Goal: Task Accomplishment & Management: Complete application form

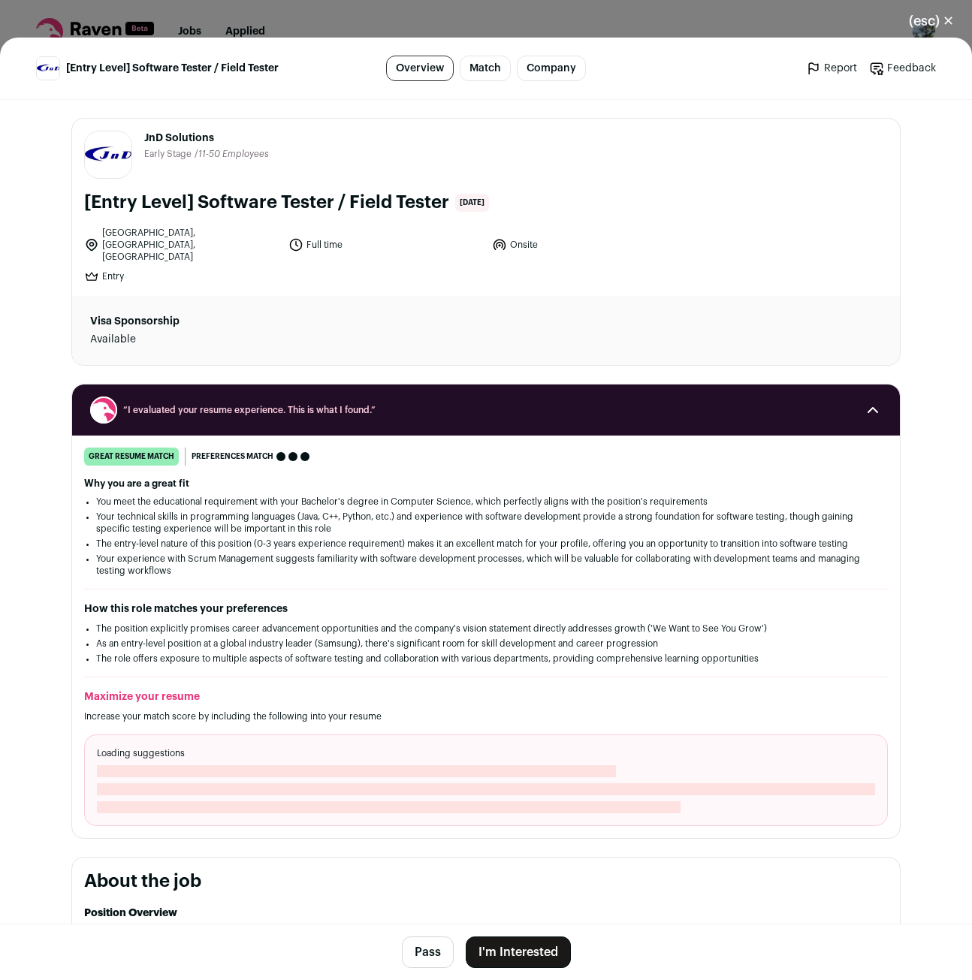
click at [506, 941] on button "I'm Interested" at bounding box center [518, 953] width 105 height 32
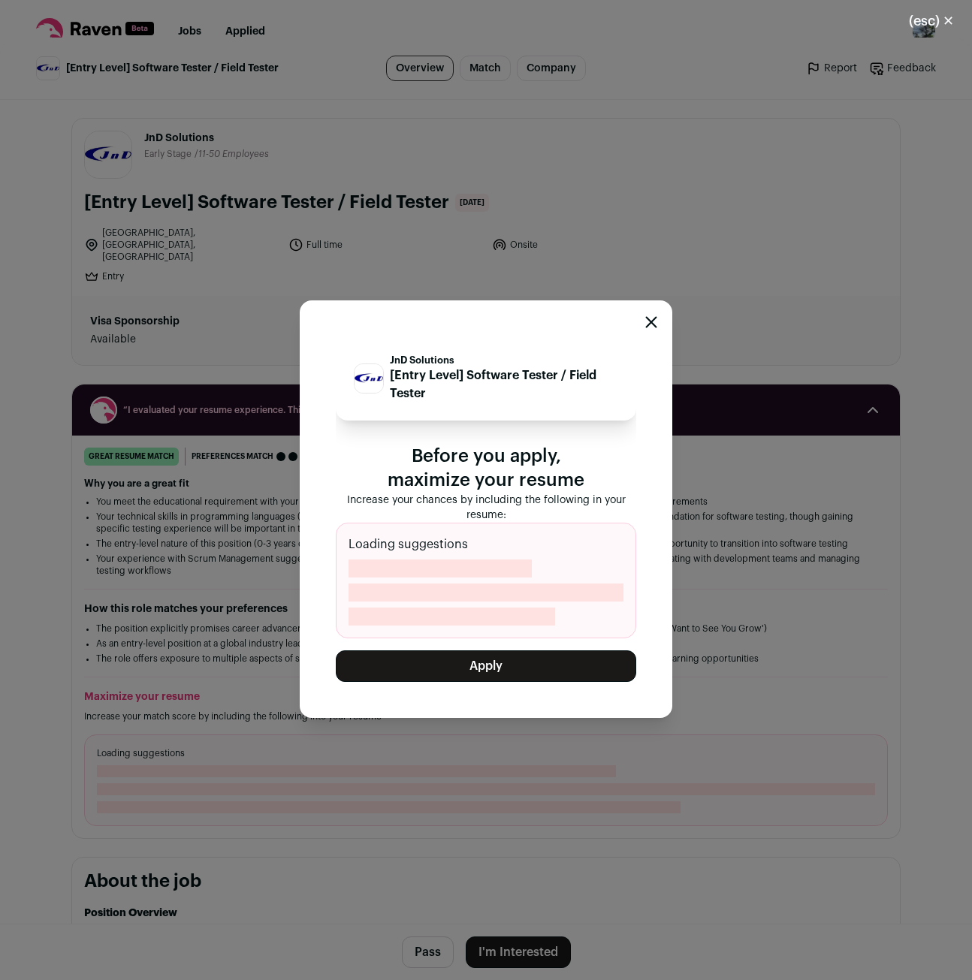
click at [491, 657] on button "Apply" at bounding box center [486, 667] width 301 height 32
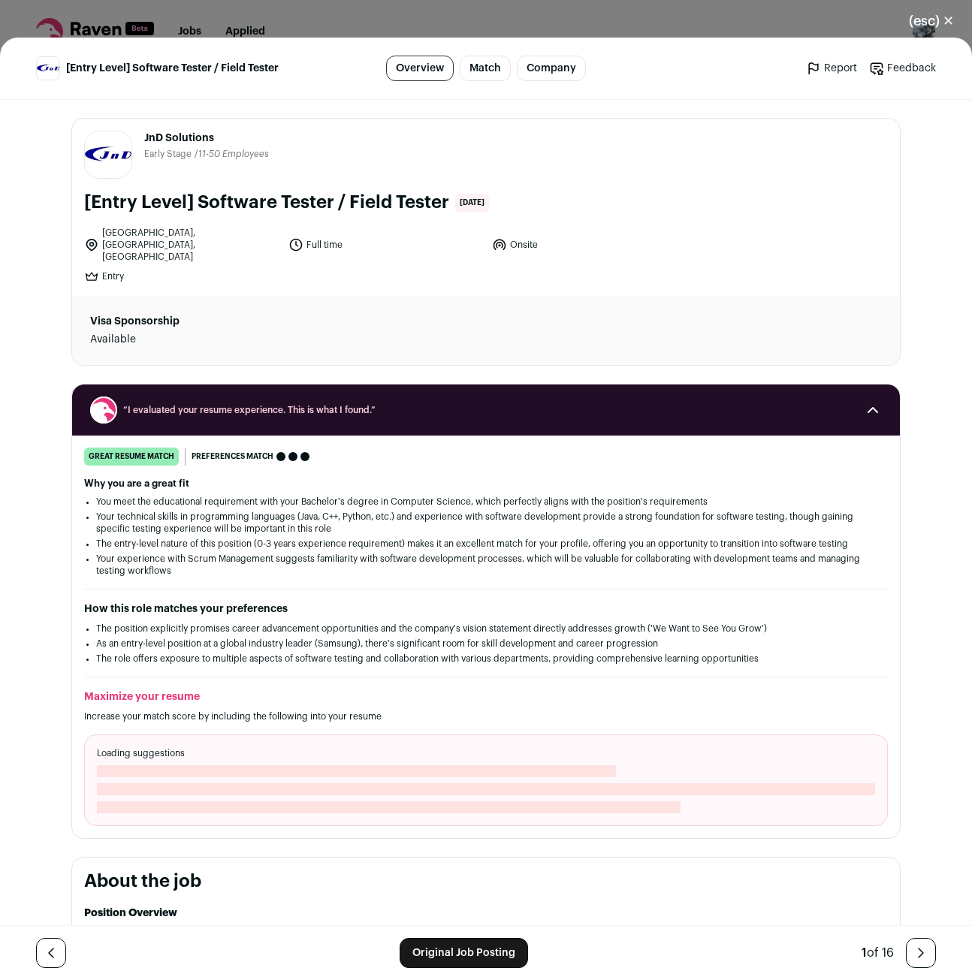
click at [920, 962] on icon "Close modal via background" at bounding box center [921, 953] width 18 height 18
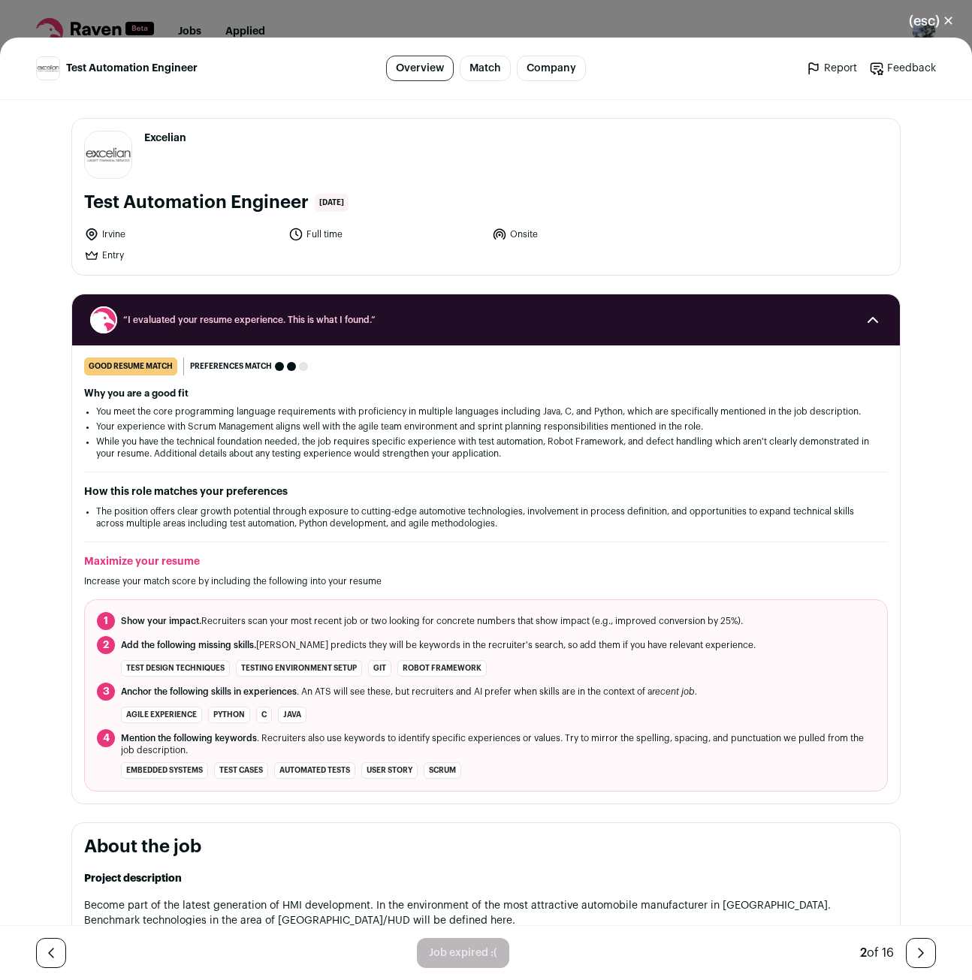
click at [906, 947] on link "Close modal via background" at bounding box center [921, 953] width 30 height 30
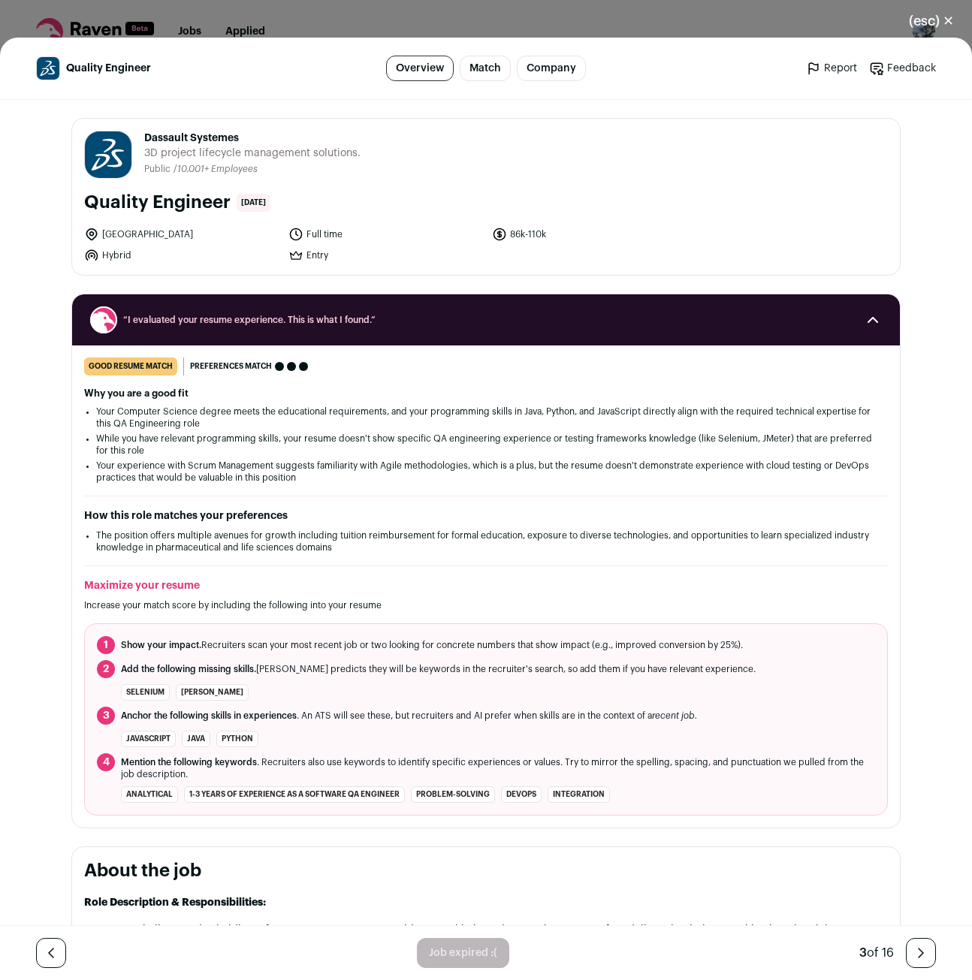
click at [906, 947] on link "Close modal via background" at bounding box center [921, 953] width 30 height 30
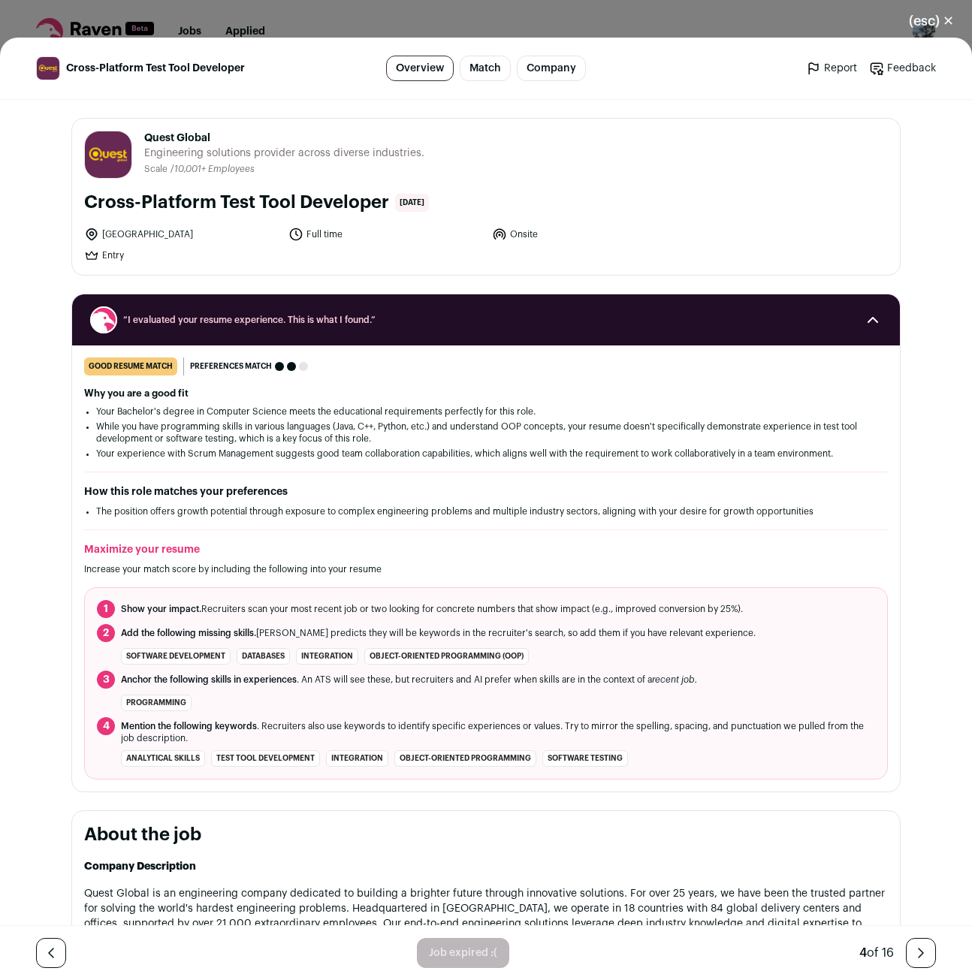
click at [906, 947] on link "Close modal via background" at bounding box center [921, 953] width 30 height 30
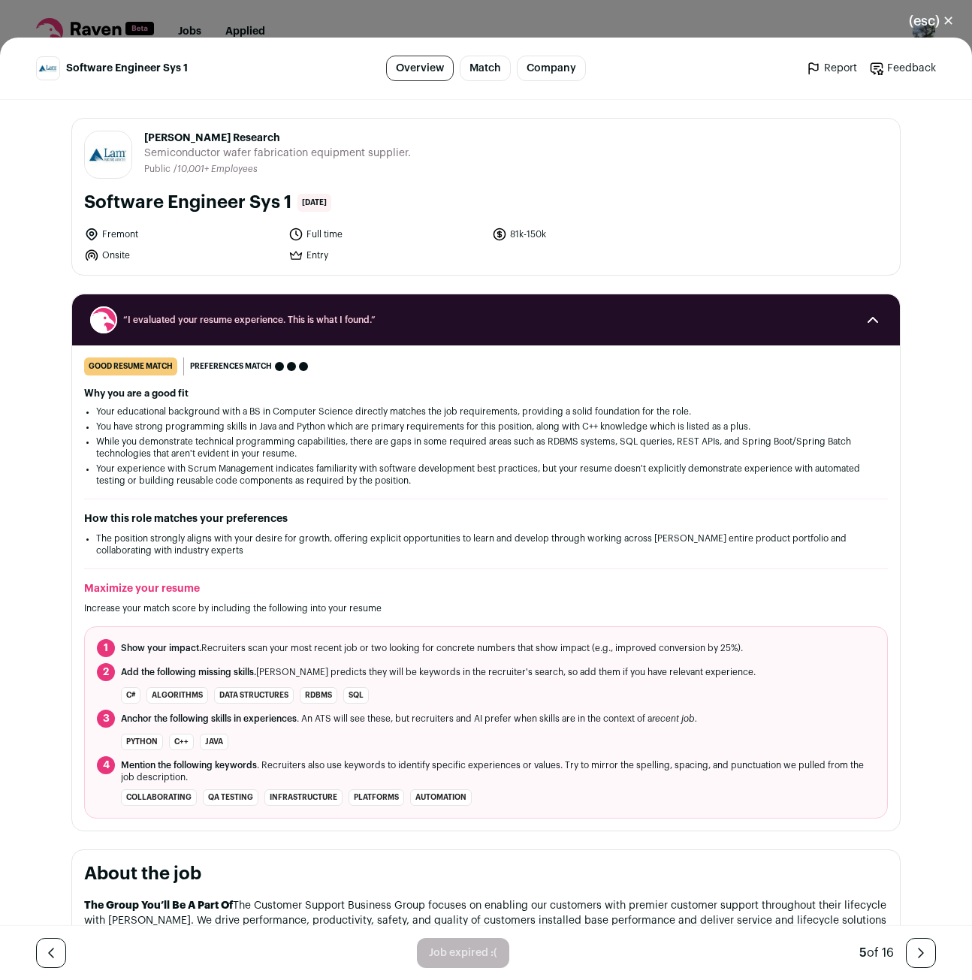
drag, startPoint x: 899, startPoint y: 947, endPoint x: 897, endPoint y: 935, distance: 11.4
click at [906, 945] on link "Close modal via background" at bounding box center [921, 953] width 30 height 30
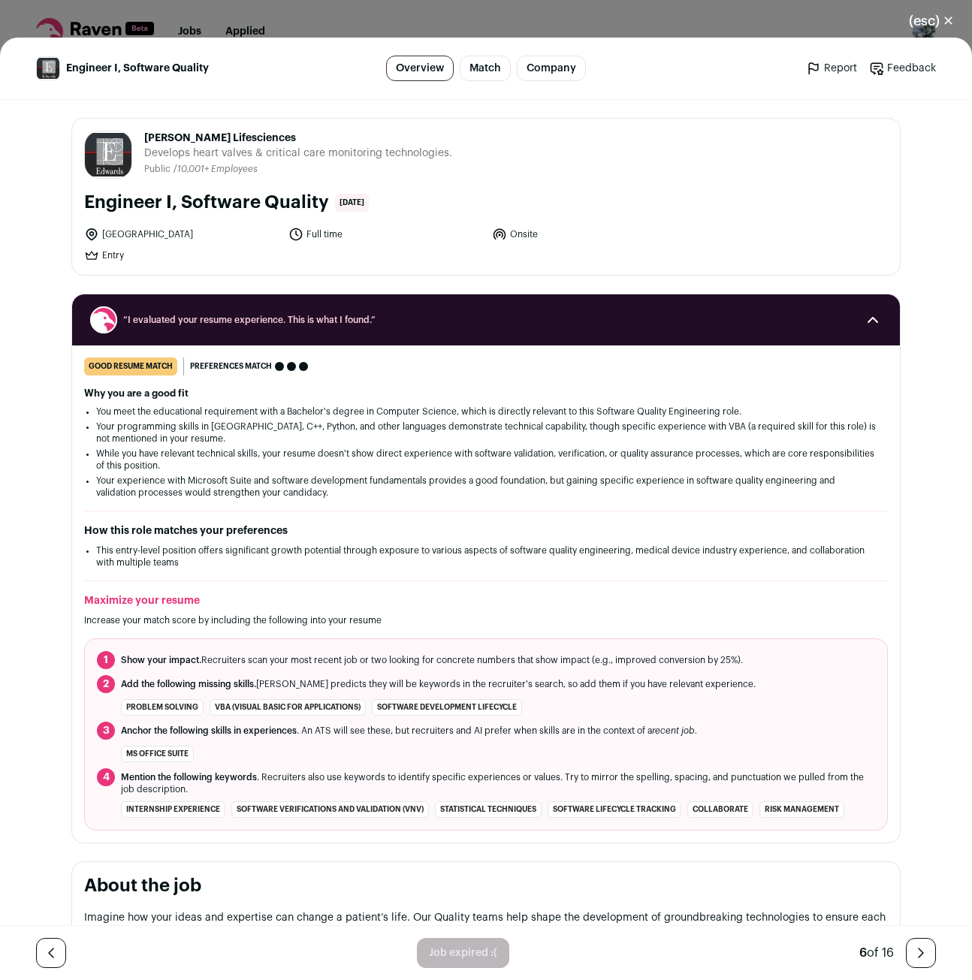
click at [912, 956] on icon "Close modal via background" at bounding box center [921, 953] width 18 height 18
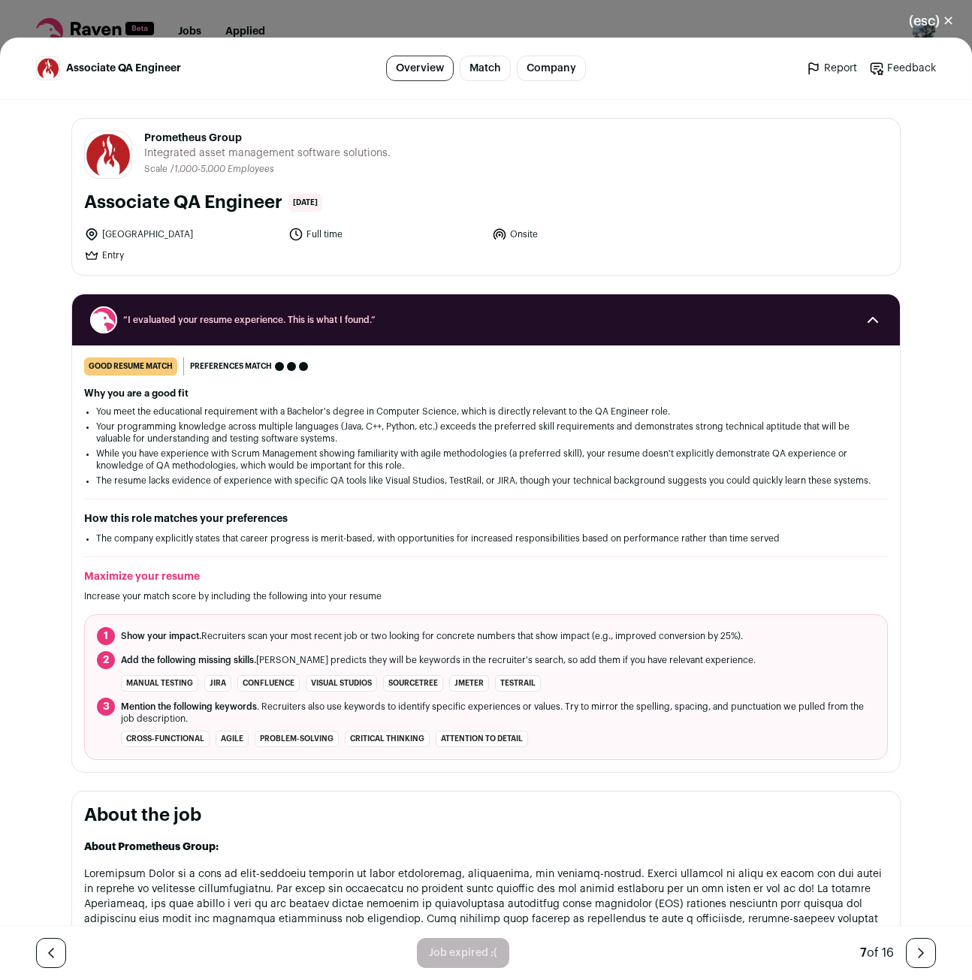
click at [912, 955] on icon "Close modal via background" at bounding box center [921, 953] width 18 height 18
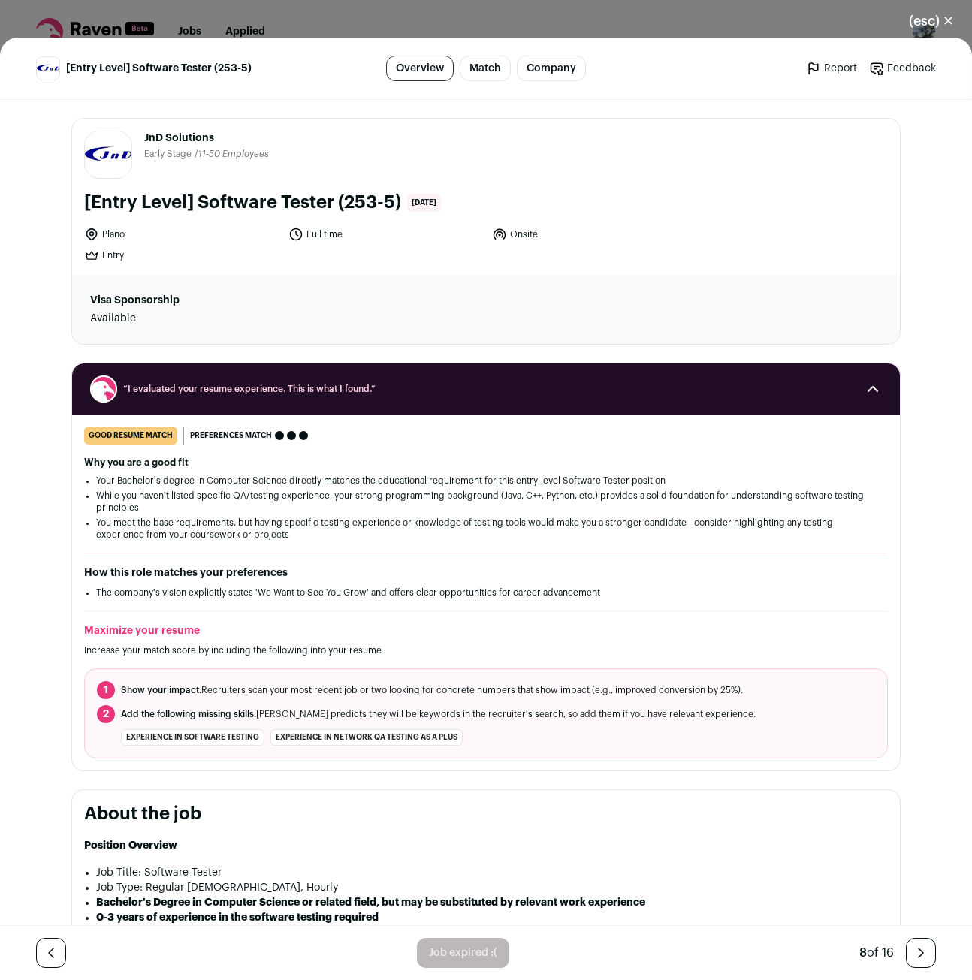
click at [912, 954] on icon "Close modal via background" at bounding box center [921, 953] width 18 height 18
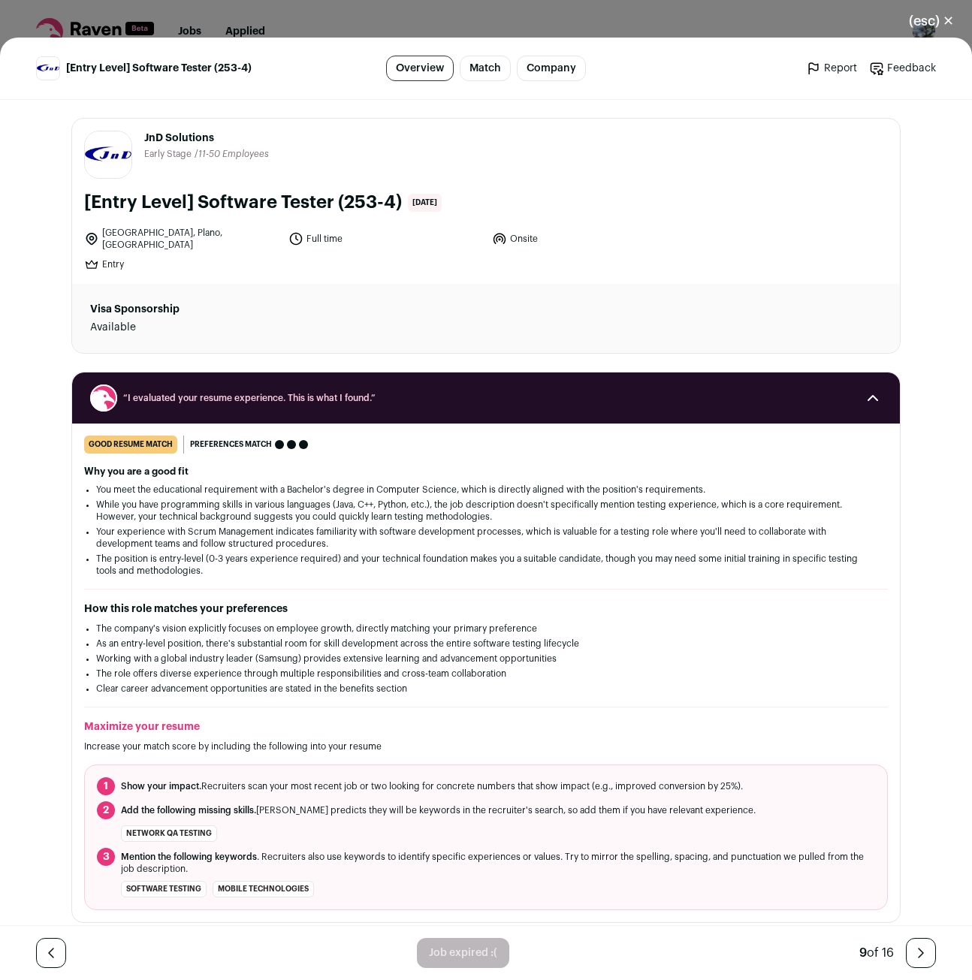
click at [912, 954] on icon "Close modal via background" at bounding box center [921, 953] width 18 height 18
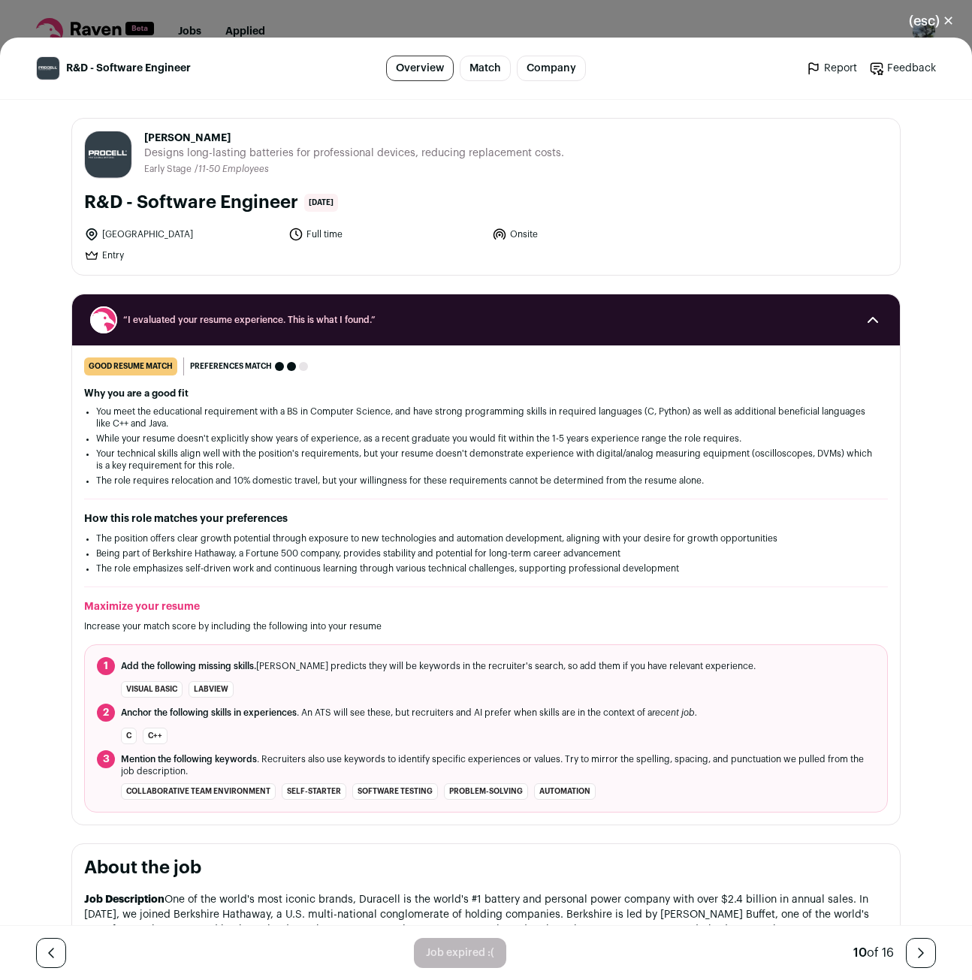
click at [912, 953] on icon "Close modal via background" at bounding box center [921, 953] width 18 height 18
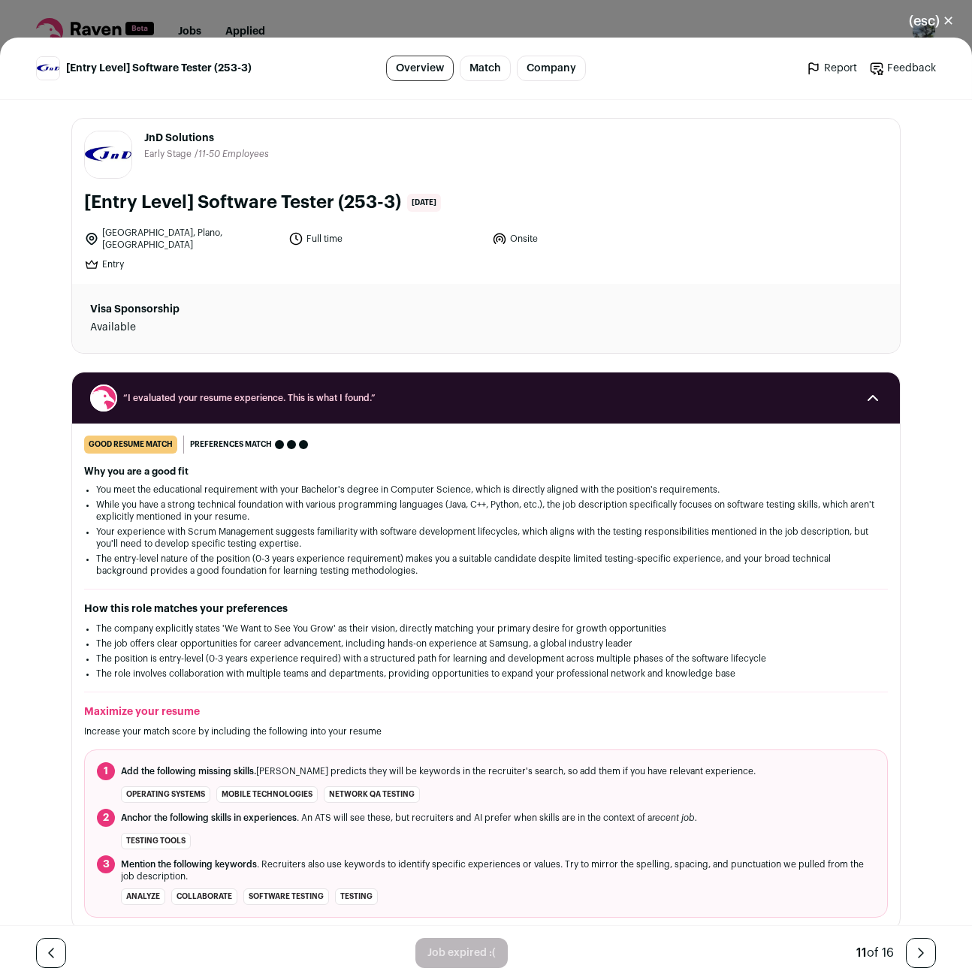
click at [912, 953] on icon "Close modal via background" at bounding box center [921, 953] width 18 height 18
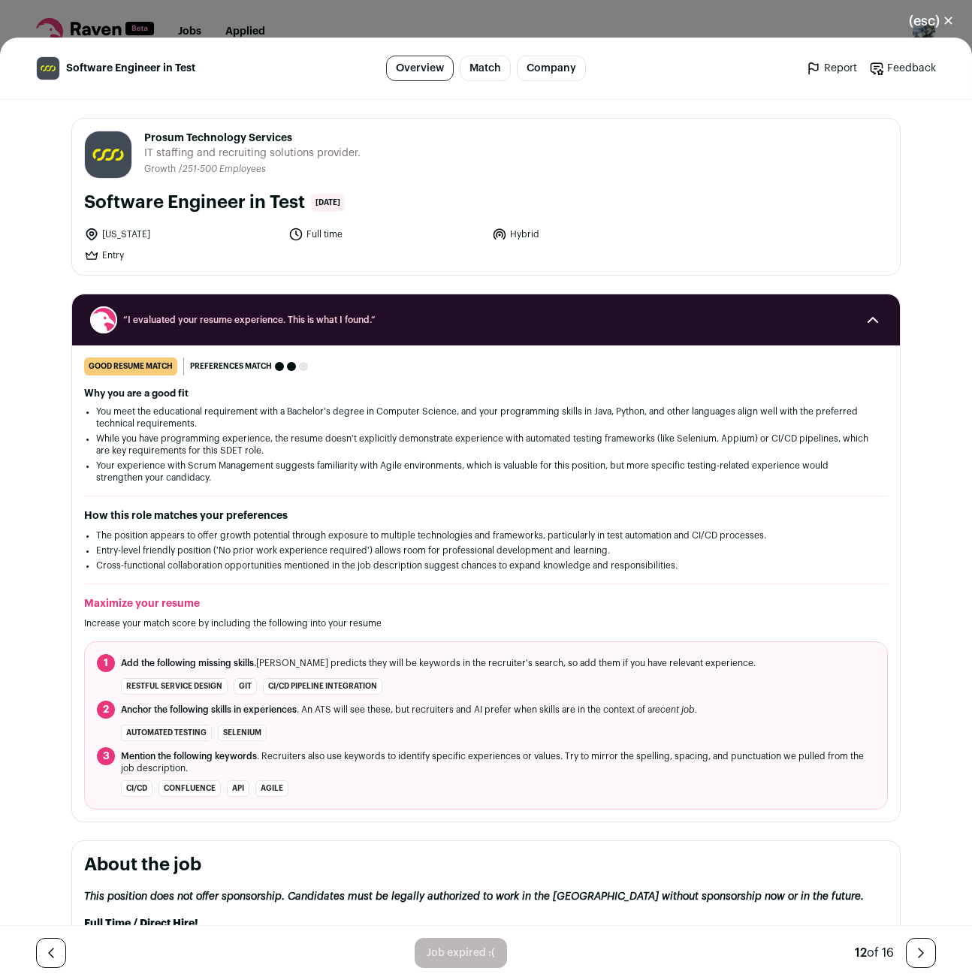
click at [912, 953] on icon "Close modal via background" at bounding box center [921, 953] width 18 height 18
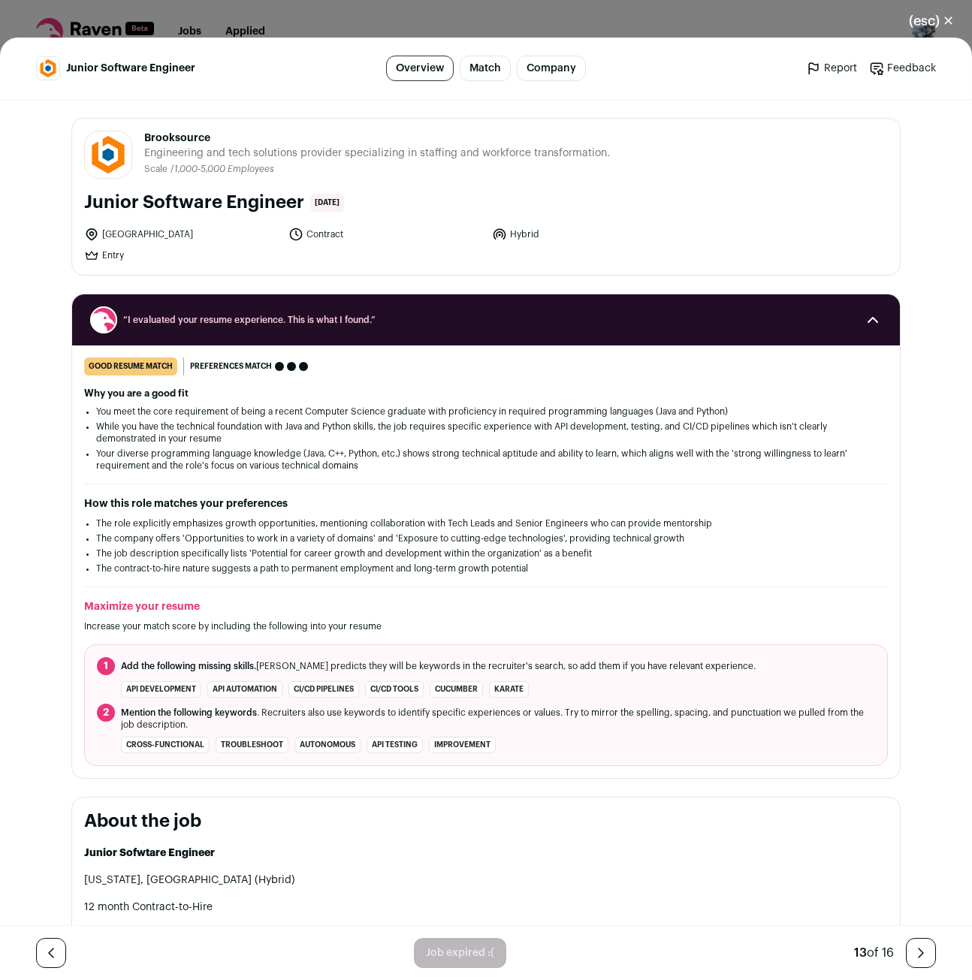
click at [912, 953] on icon "Close modal via background" at bounding box center [921, 953] width 18 height 18
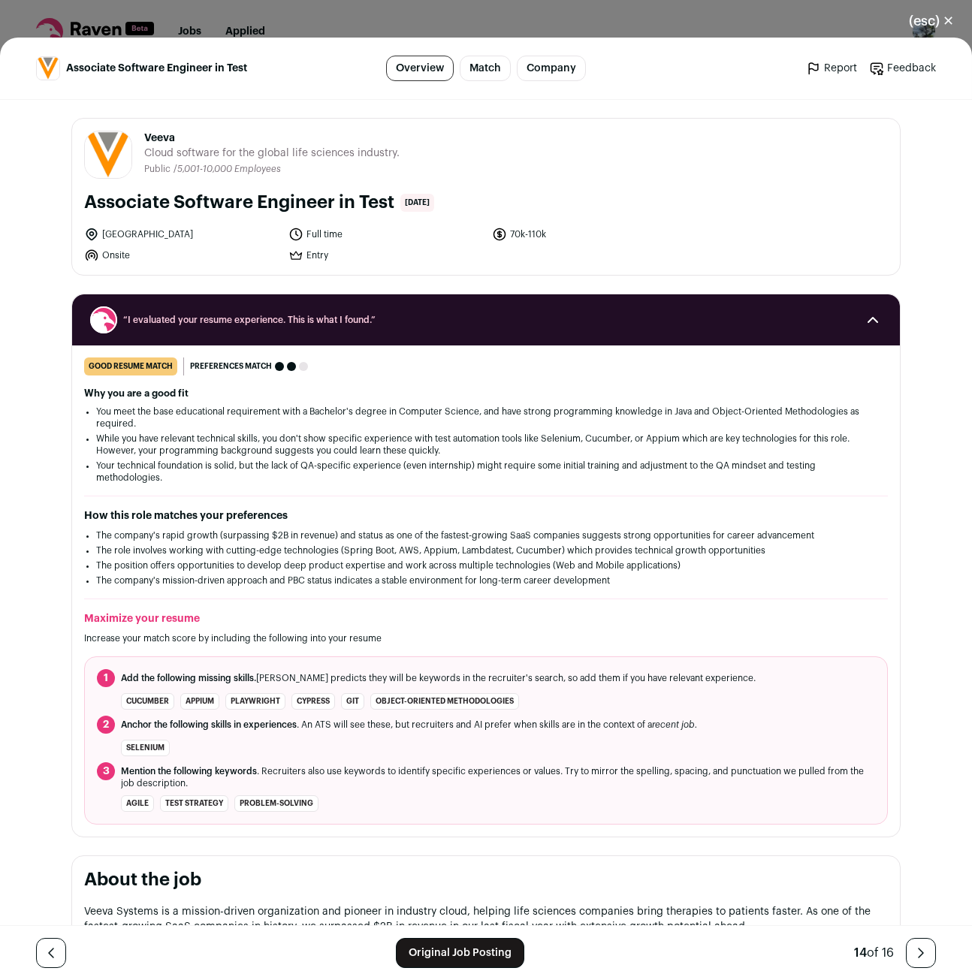
click at [912, 952] on icon "Close modal via background" at bounding box center [921, 953] width 18 height 18
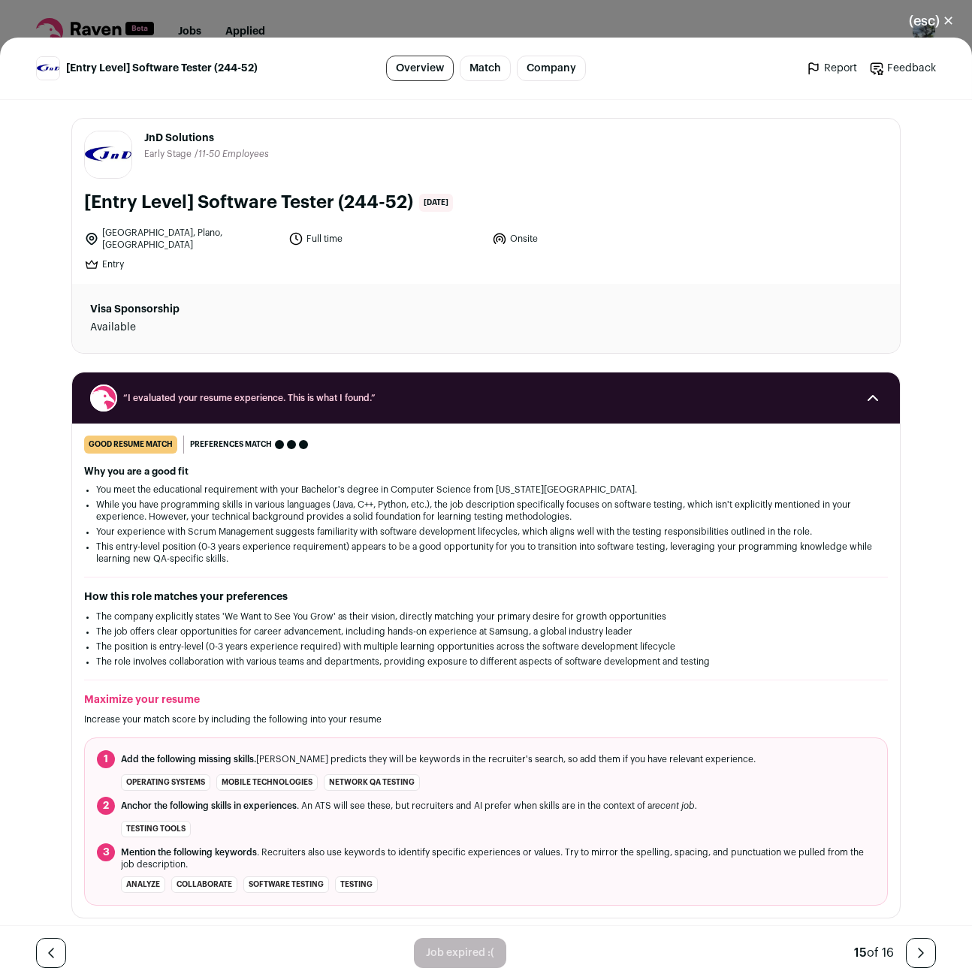
click at [56, 962] on icon "Close modal via background" at bounding box center [51, 953] width 18 height 18
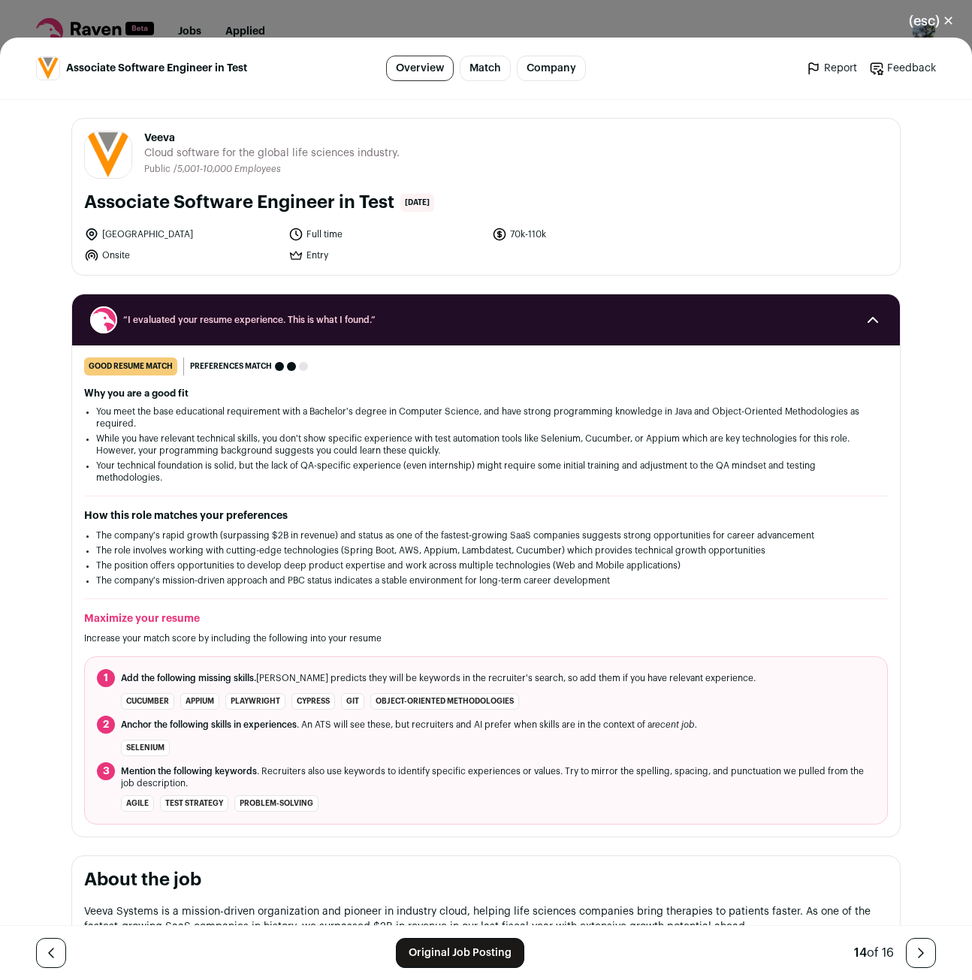
click at [437, 951] on link "Original Job Posting" at bounding box center [460, 953] width 128 height 30
click at [906, 946] on link "Close modal via background" at bounding box center [921, 953] width 30 height 30
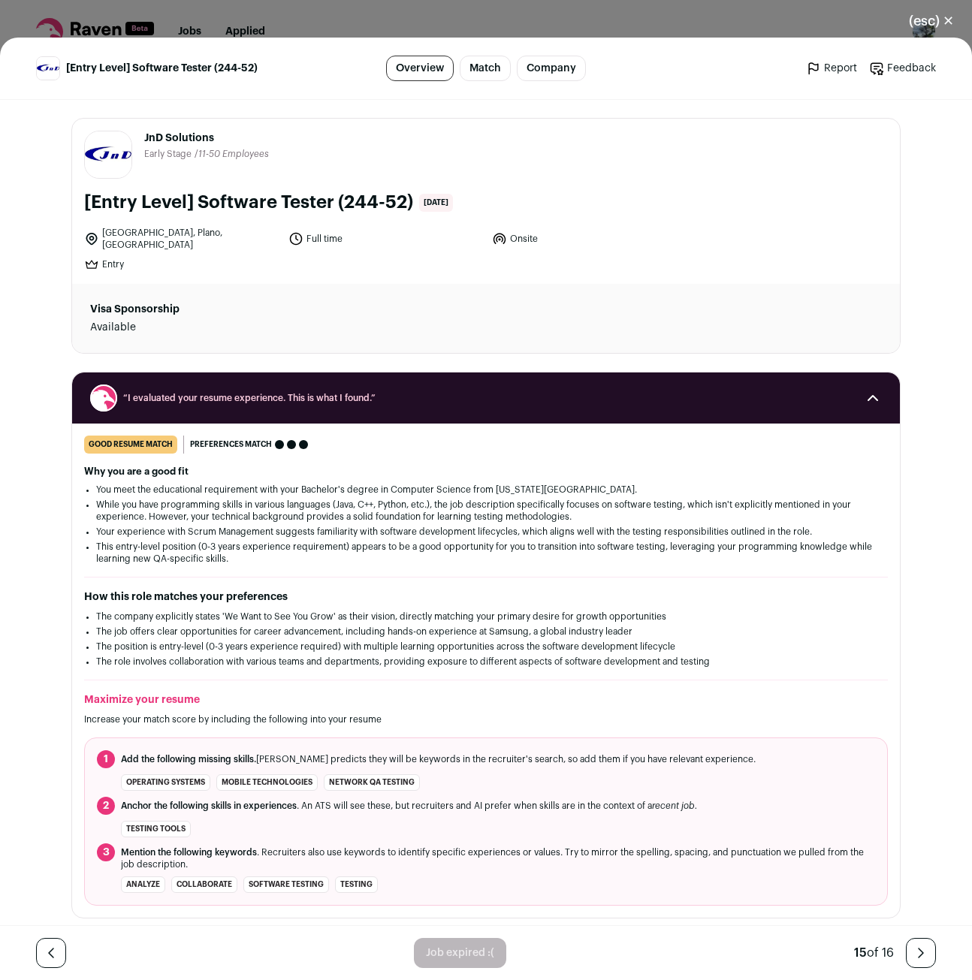
click at [912, 949] on icon "Close modal via background" at bounding box center [921, 953] width 18 height 18
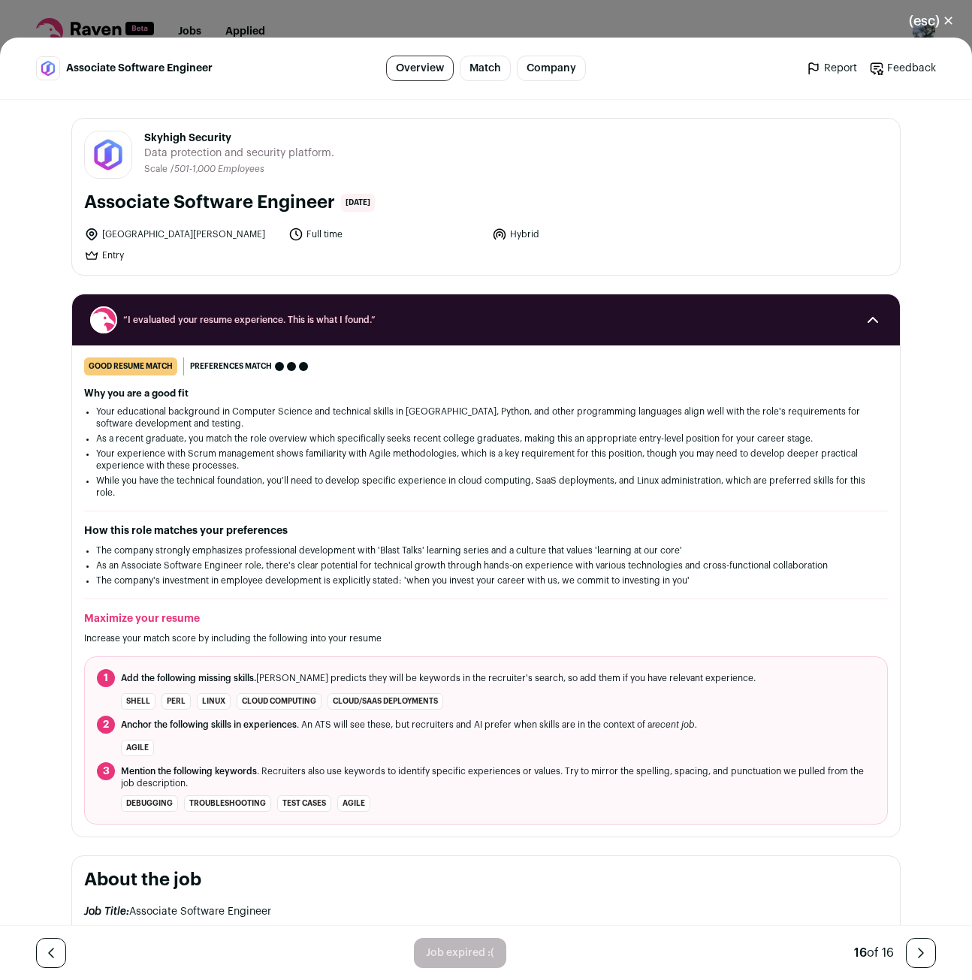
click at [947, 13] on button "(esc) ✕" at bounding box center [931, 21] width 81 height 33
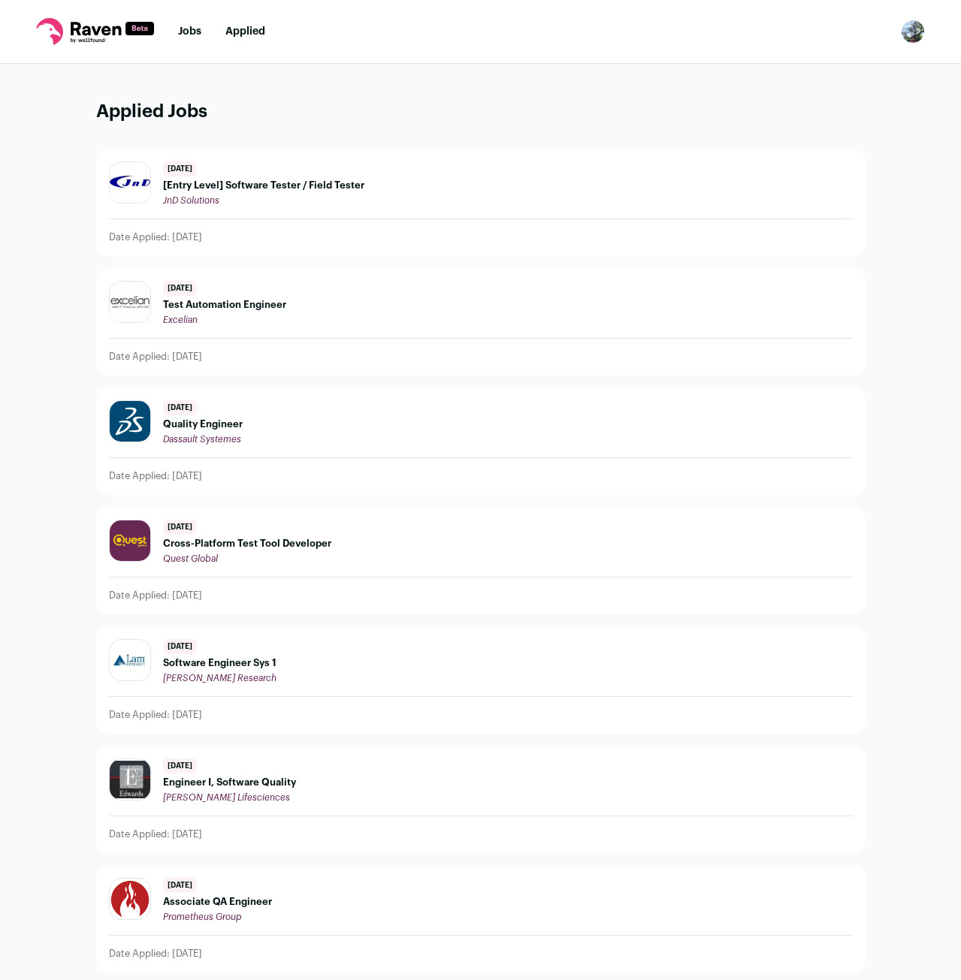
drag, startPoint x: 193, startPoint y: 23, endPoint x: 191, endPoint y: 32, distance: 9.3
click at [193, 23] on nav "Jobs Applied Settings Notifications Preferences Resume FAQs Logout" at bounding box center [480, 32] width 961 height 64
click at [191, 32] on link "Jobs" at bounding box center [189, 31] width 23 height 11
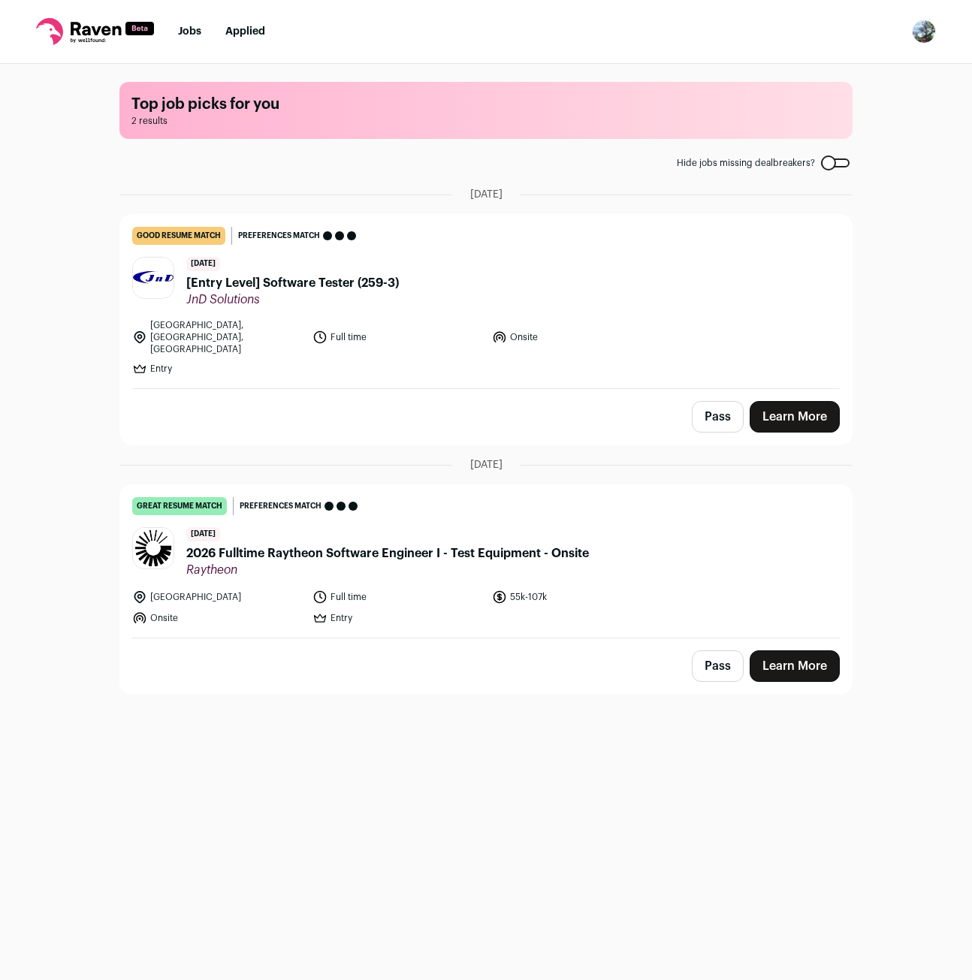
click at [788, 401] on link "Learn More" at bounding box center [795, 417] width 90 height 32
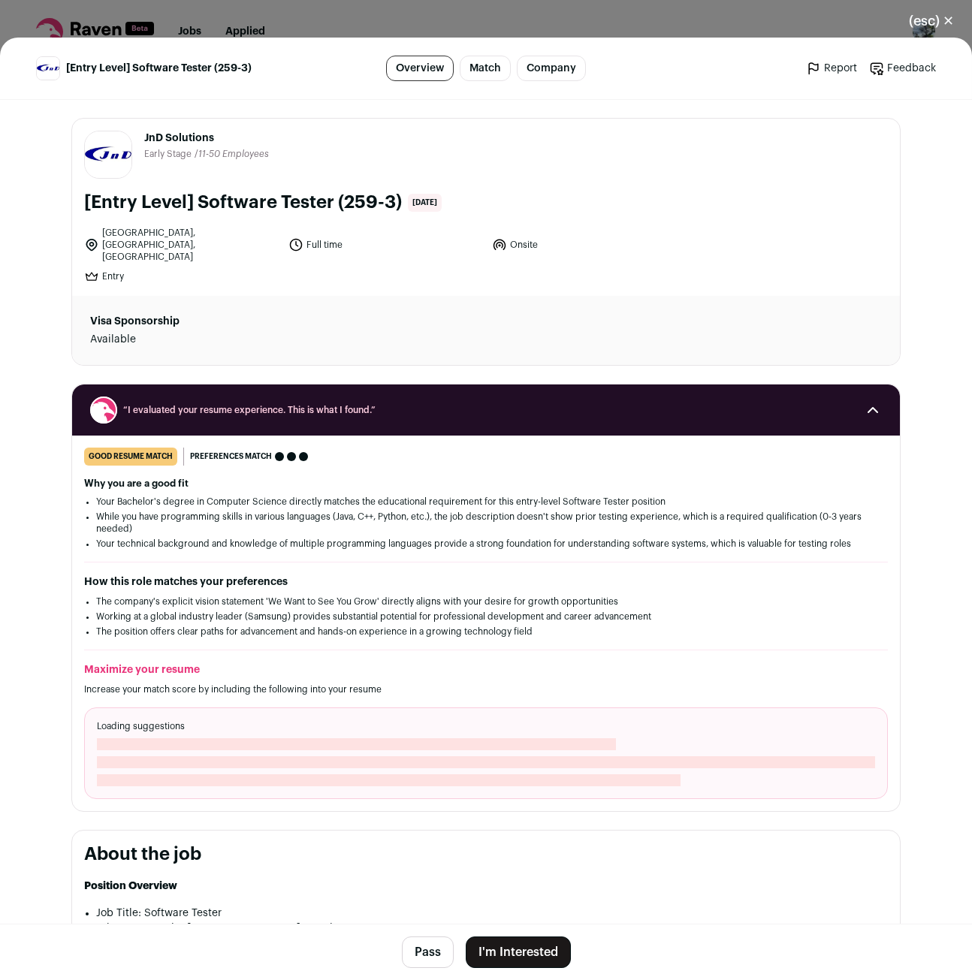
click at [521, 953] on button "I'm Interested" at bounding box center [518, 953] width 105 height 32
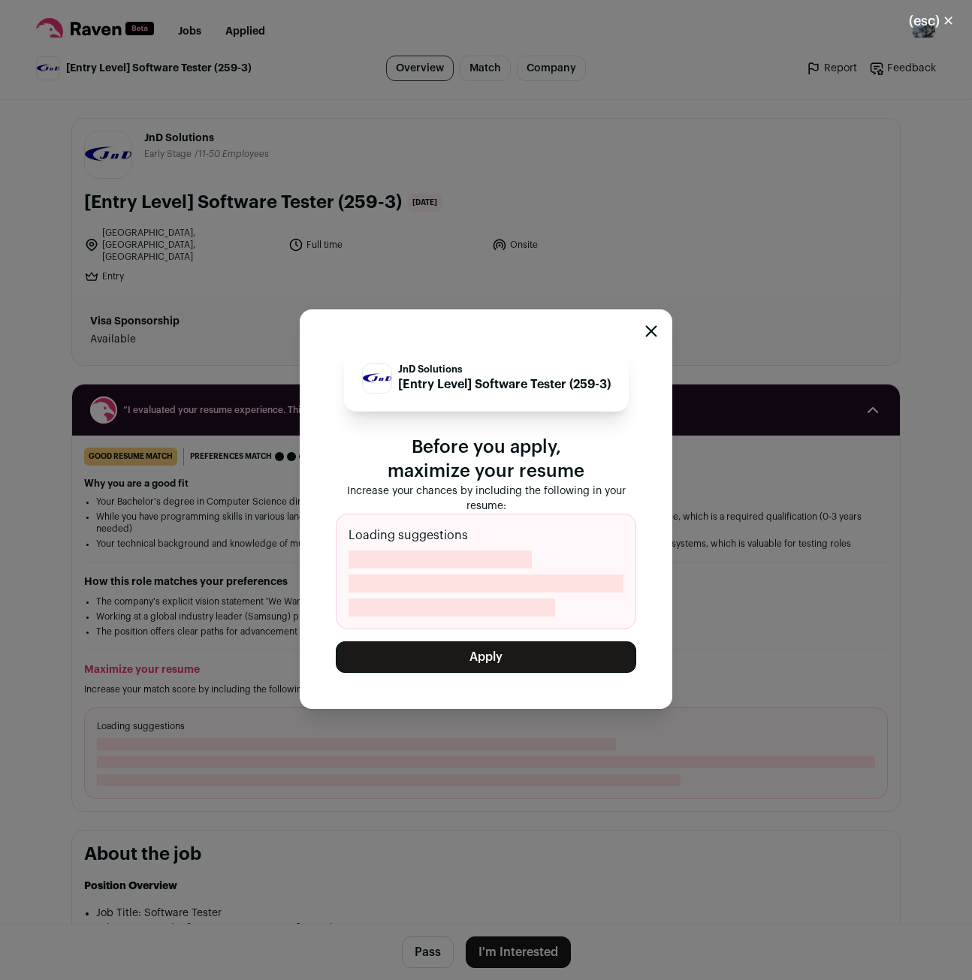
click at [523, 669] on button "Apply" at bounding box center [486, 658] width 301 height 32
